Goal: Information Seeking & Learning: Learn about a topic

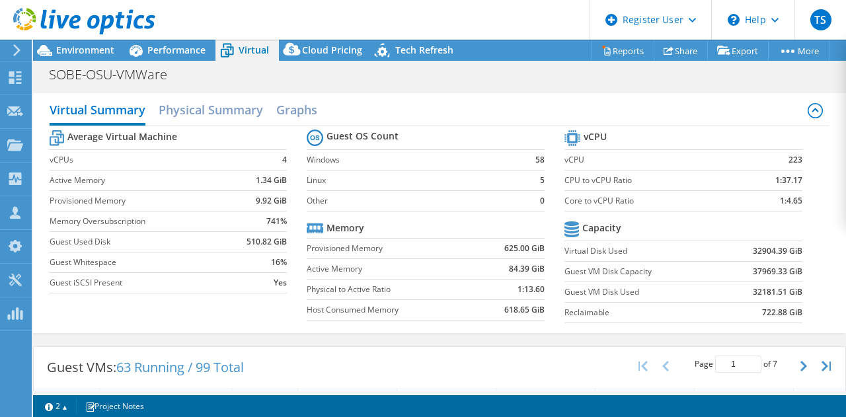
select select "USD"
click at [83, 60] on div "Environment" at bounding box center [78, 50] width 91 height 21
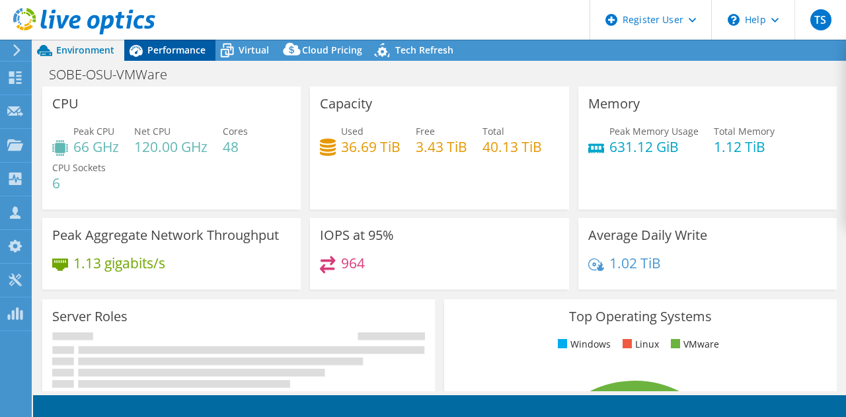
click at [175, 51] on span "Performance" at bounding box center [176, 50] width 58 height 13
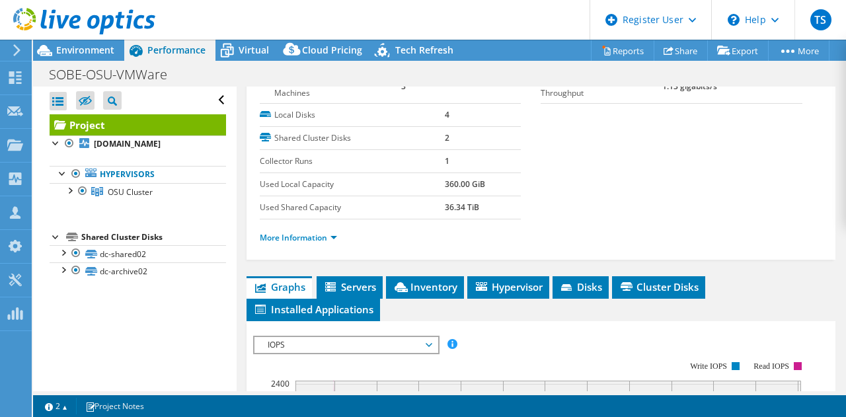
scroll to position [194, 0]
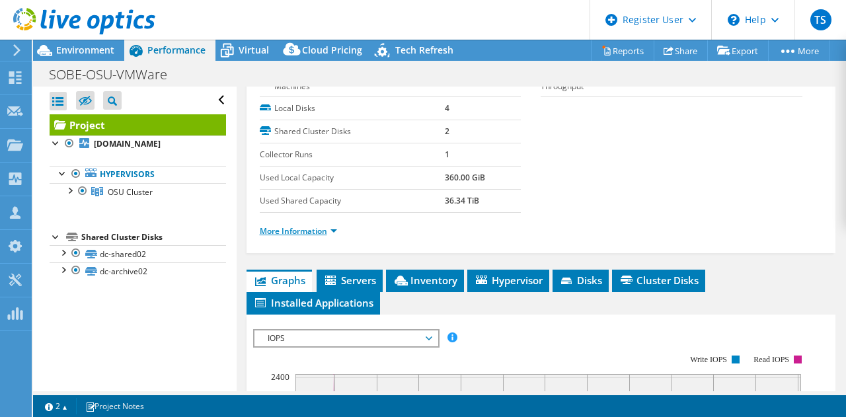
click at [324, 229] on link "More Information" at bounding box center [298, 230] width 77 height 11
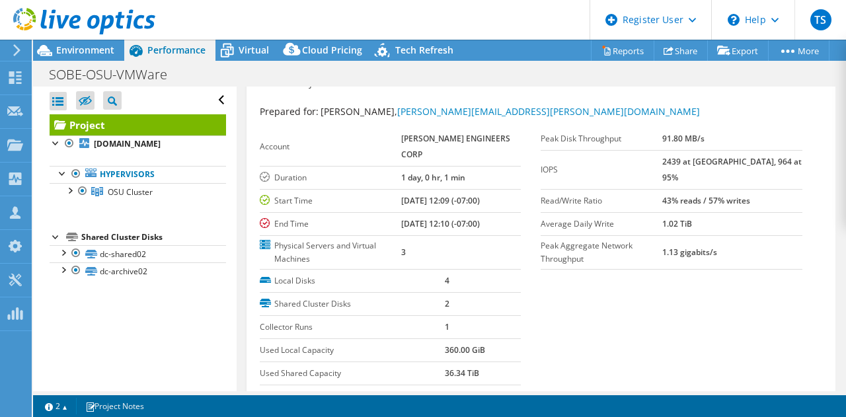
scroll to position [0, 0]
